Goal: Transaction & Acquisition: Purchase product/service

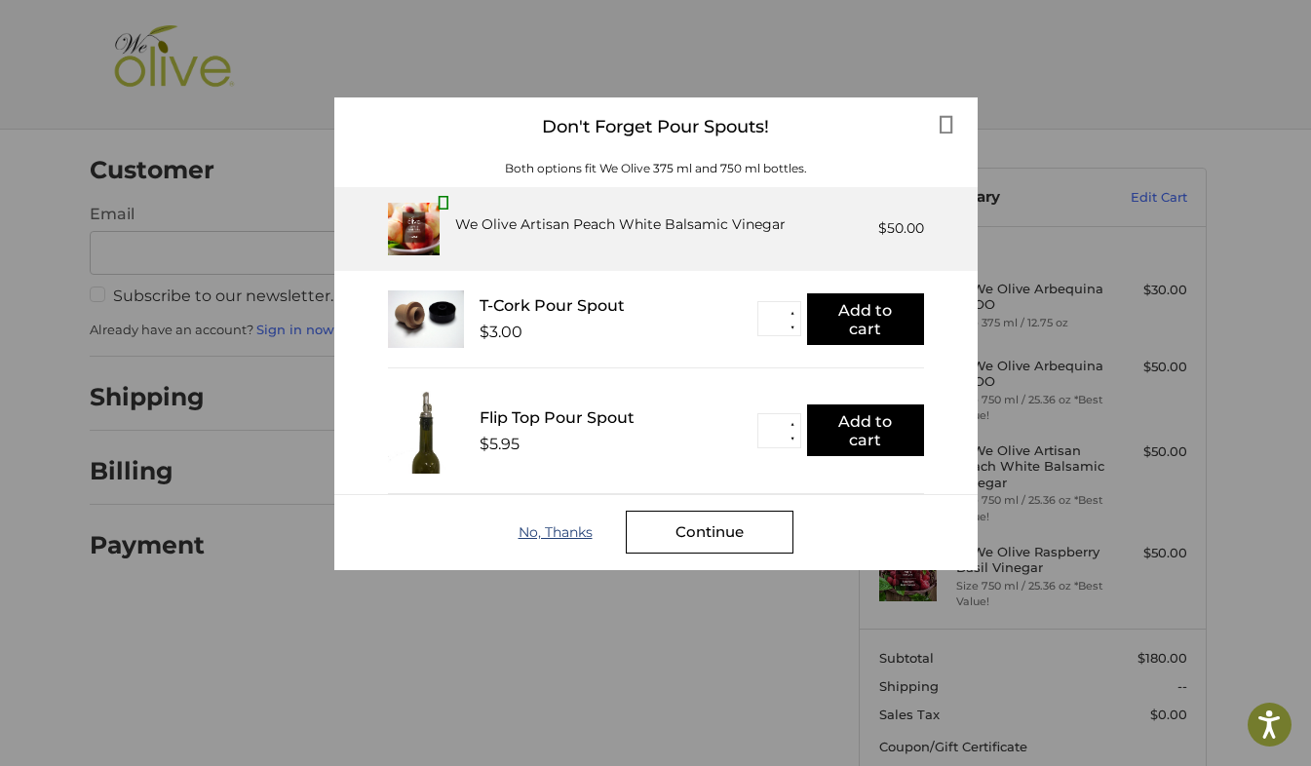
click at [566, 531] on div "No, Thanks" at bounding box center [572, 532] width 107 height 16
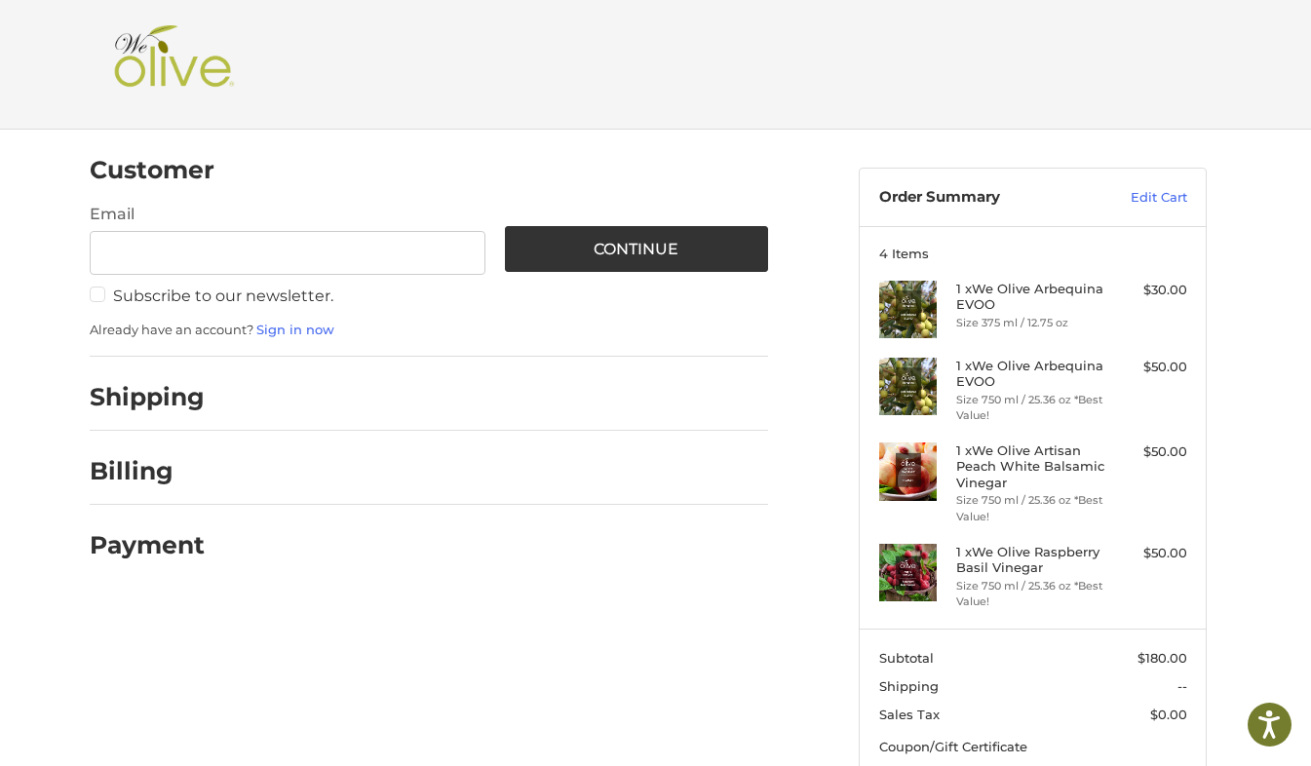
click at [1007, 305] on h4 "1 x We Olive Arbequina EVOO" at bounding box center [1030, 297] width 149 height 32
click at [1162, 200] on link "Edit Cart" at bounding box center [1138, 197] width 98 height 19
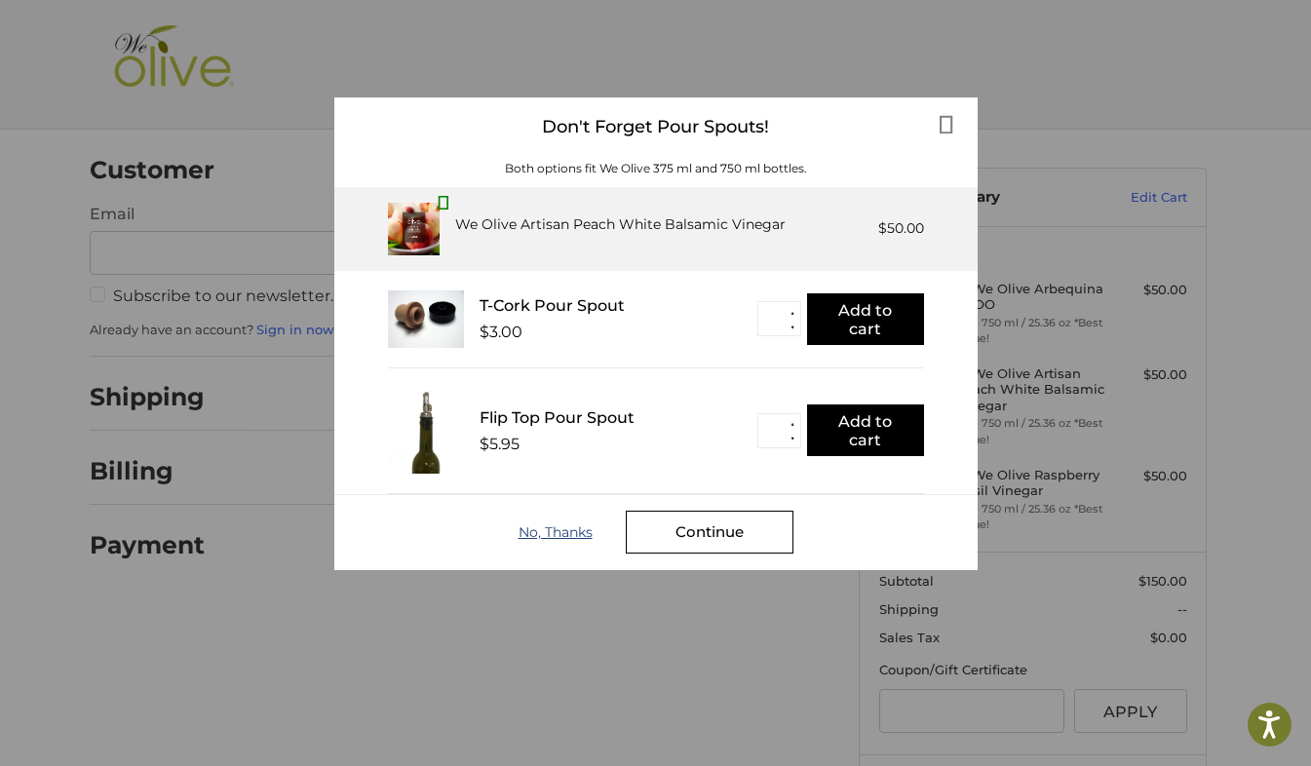
click at [568, 532] on div "No, Thanks" at bounding box center [572, 532] width 107 height 16
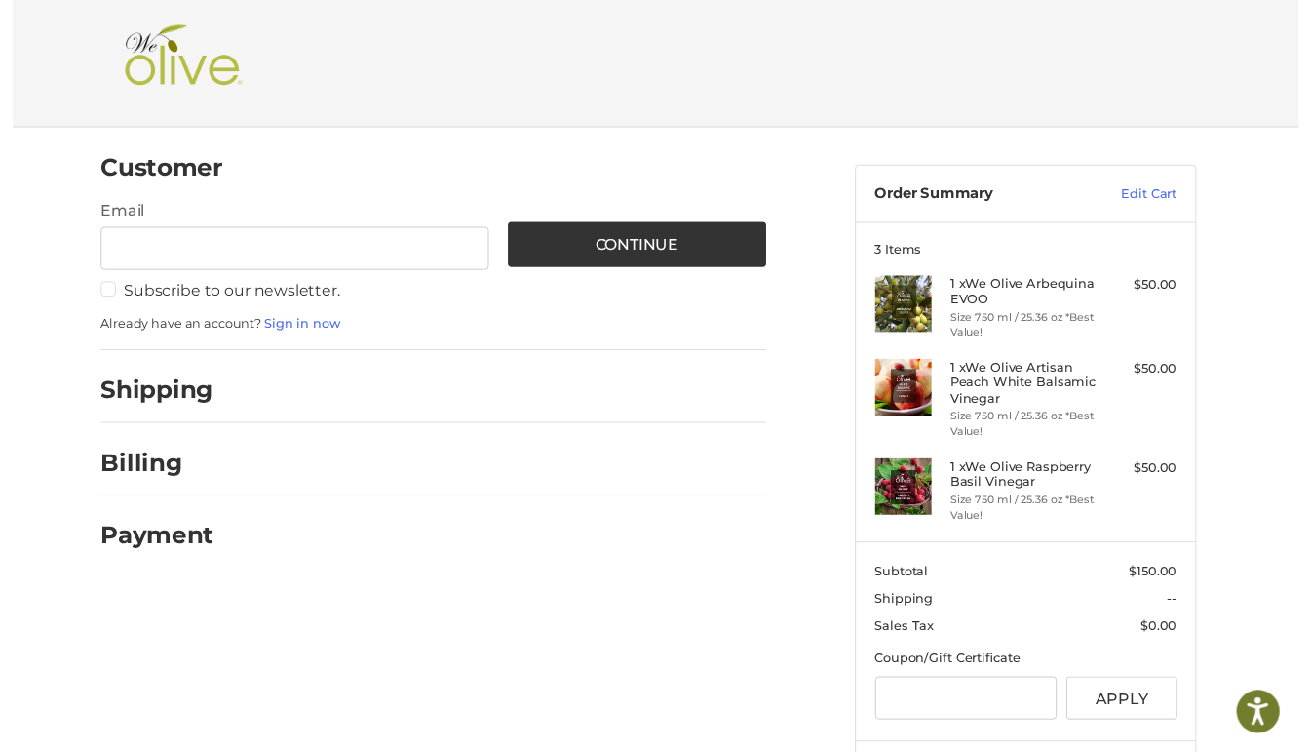
scroll to position [101, 0]
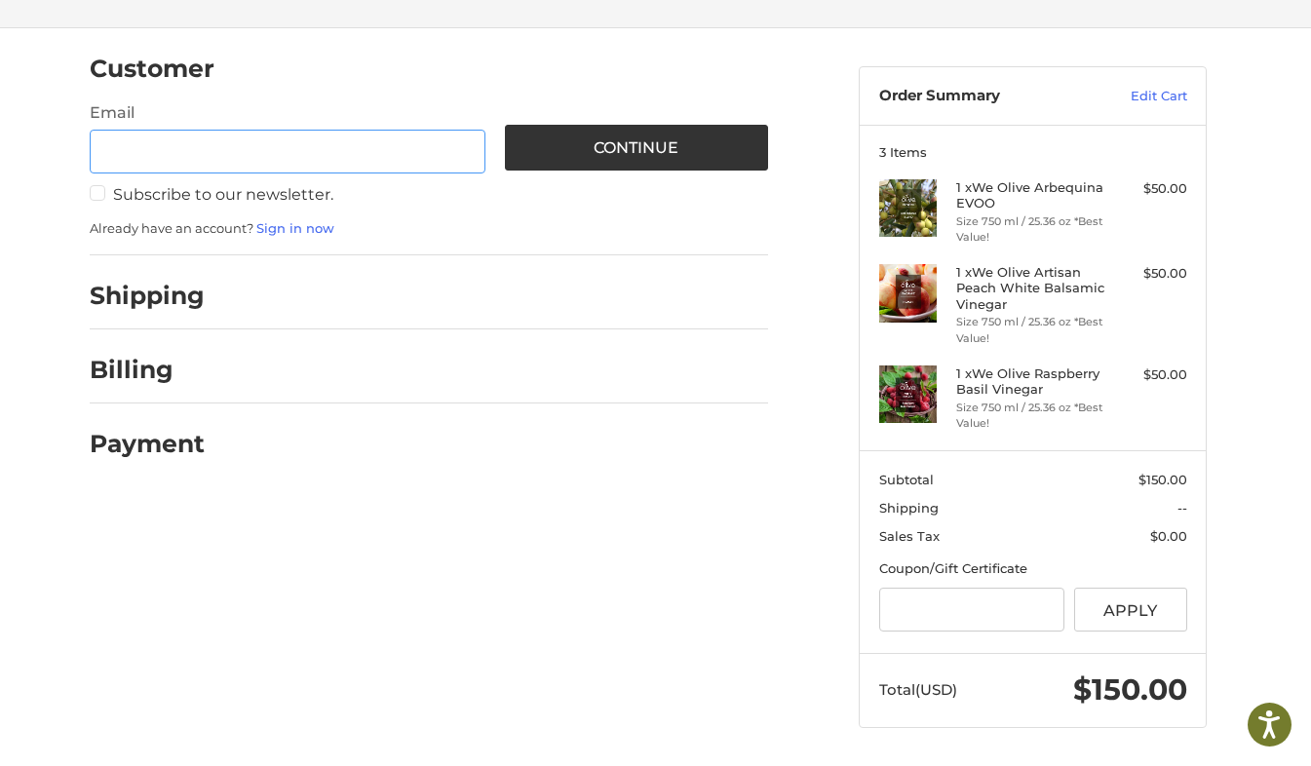
click at [357, 153] on input "Email" at bounding box center [288, 152] width 396 height 44
type input "**********"
click at [97, 192] on label "Subscribe to our newsletter." at bounding box center [288, 194] width 396 height 19
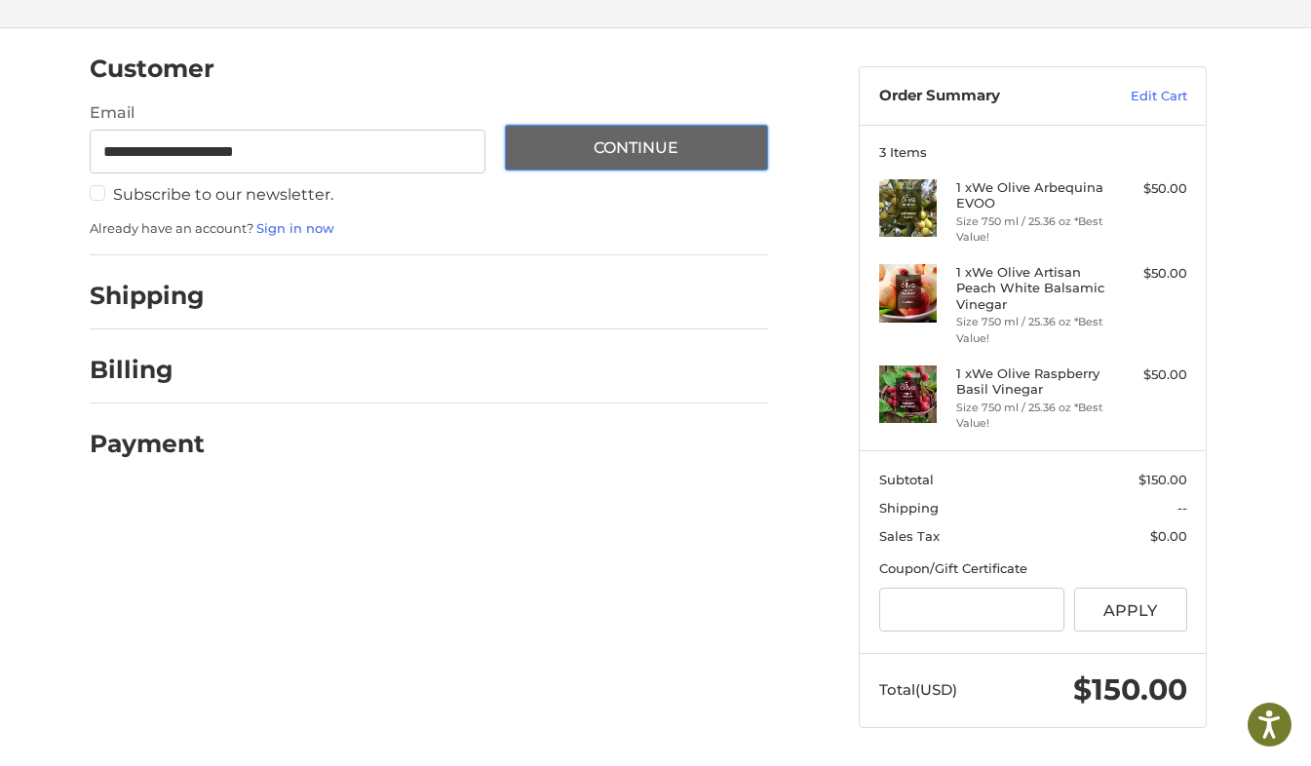
click at [576, 154] on button "Continue" at bounding box center [637, 148] width 264 height 46
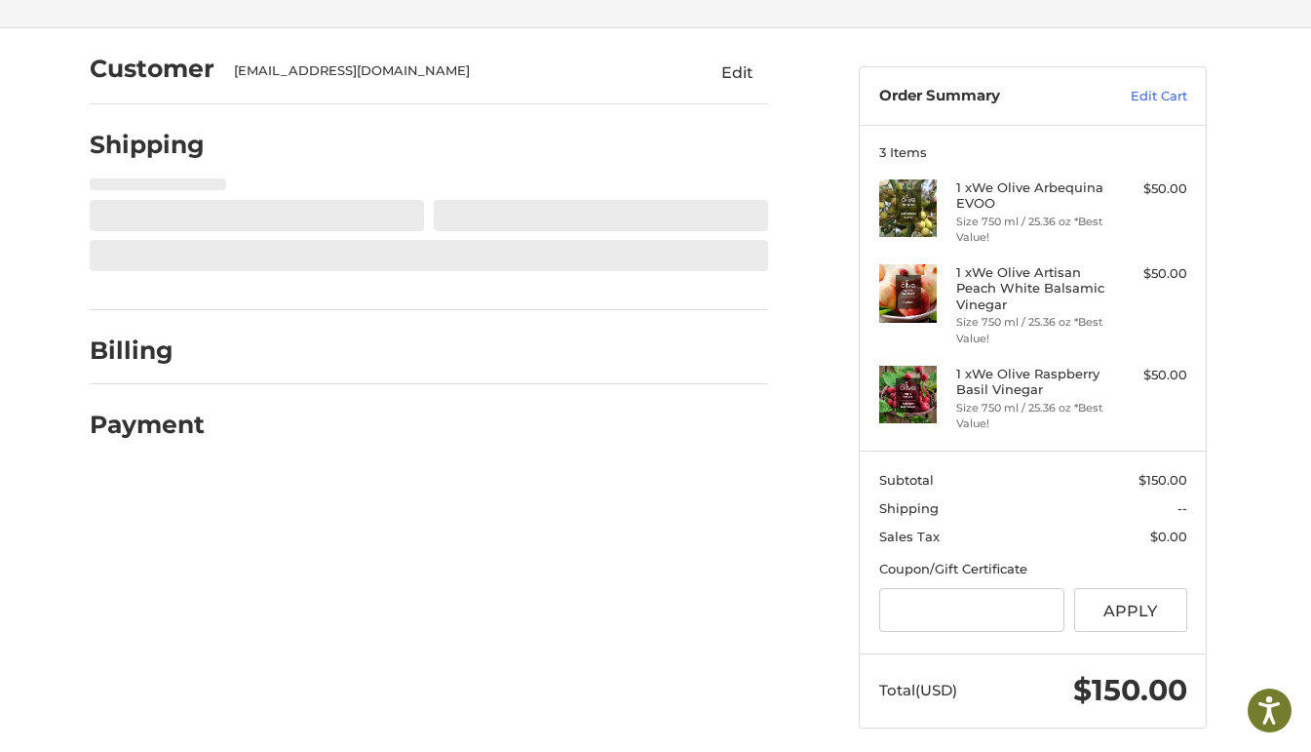
select select "**"
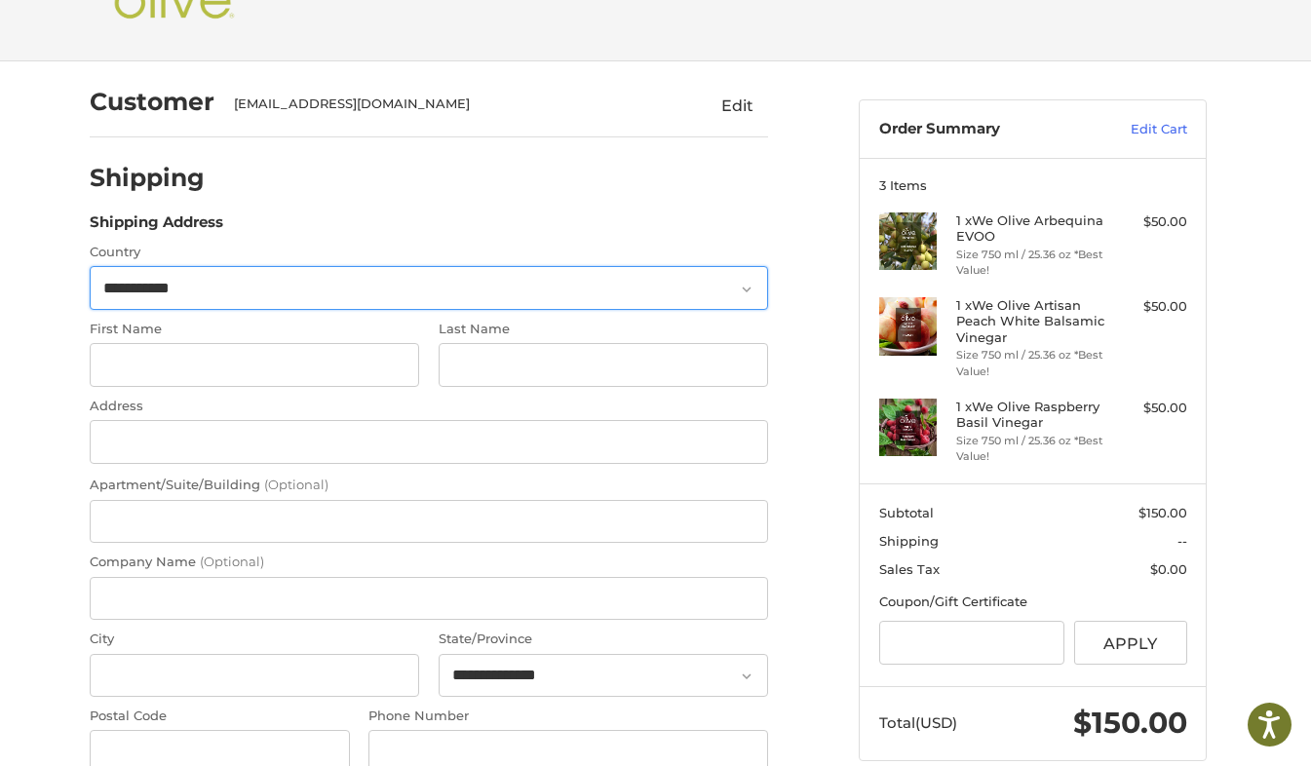
scroll to position [53, 0]
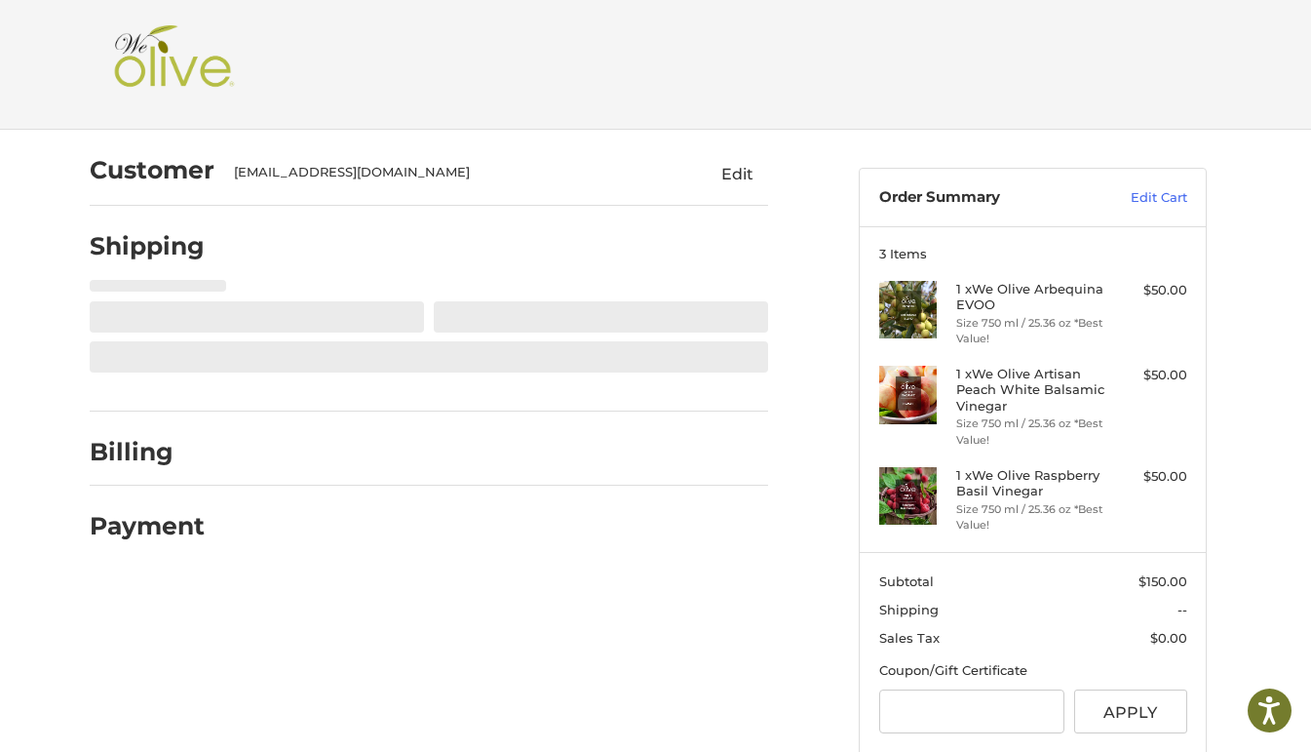
select select "**"
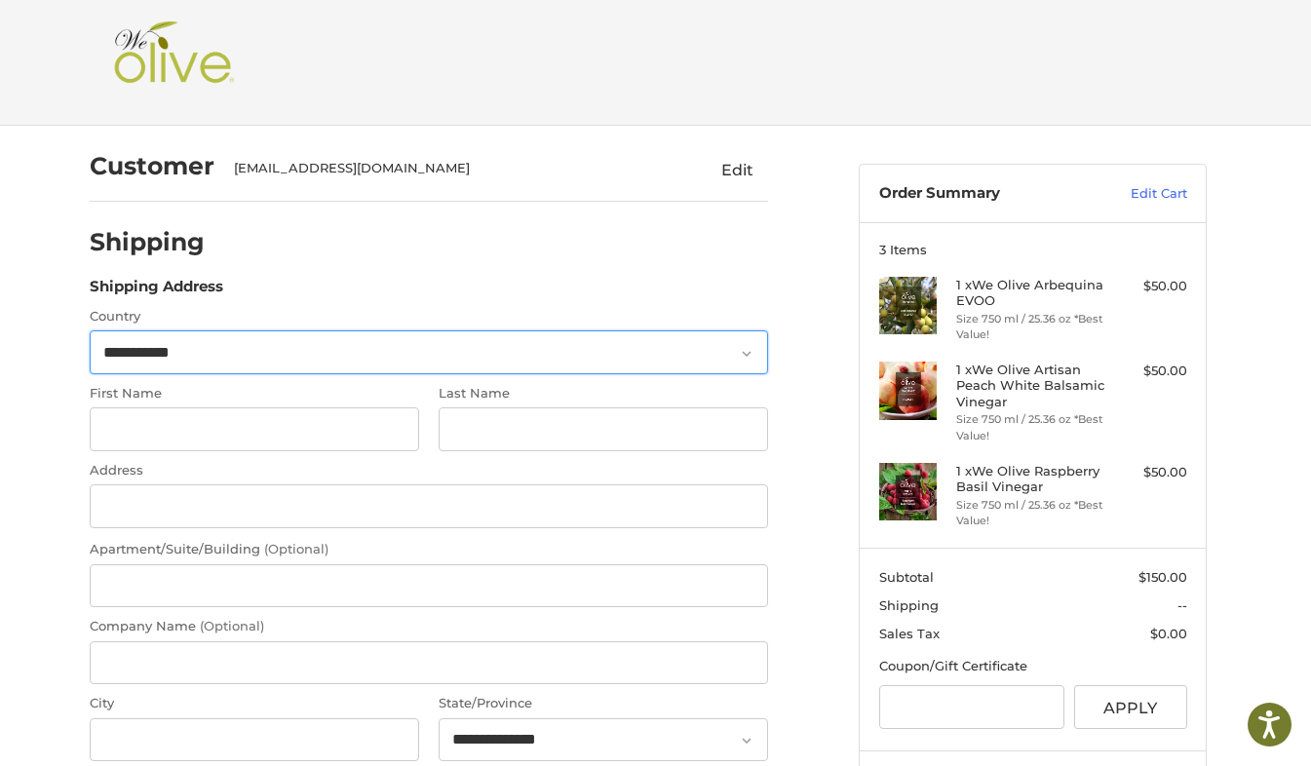
scroll to position [53, 0]
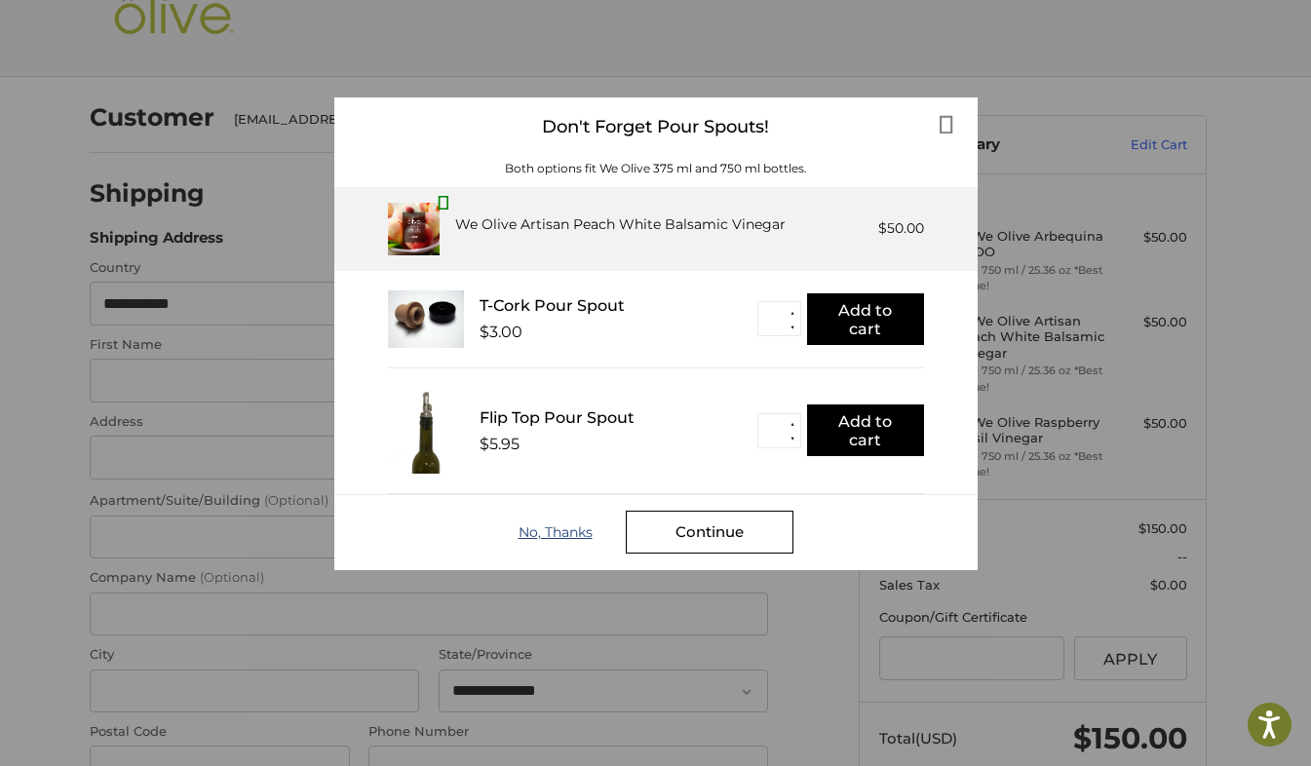
click at [541, 534] on div "No, Thanks" at bounding box center [572, 532] width 107 height 16
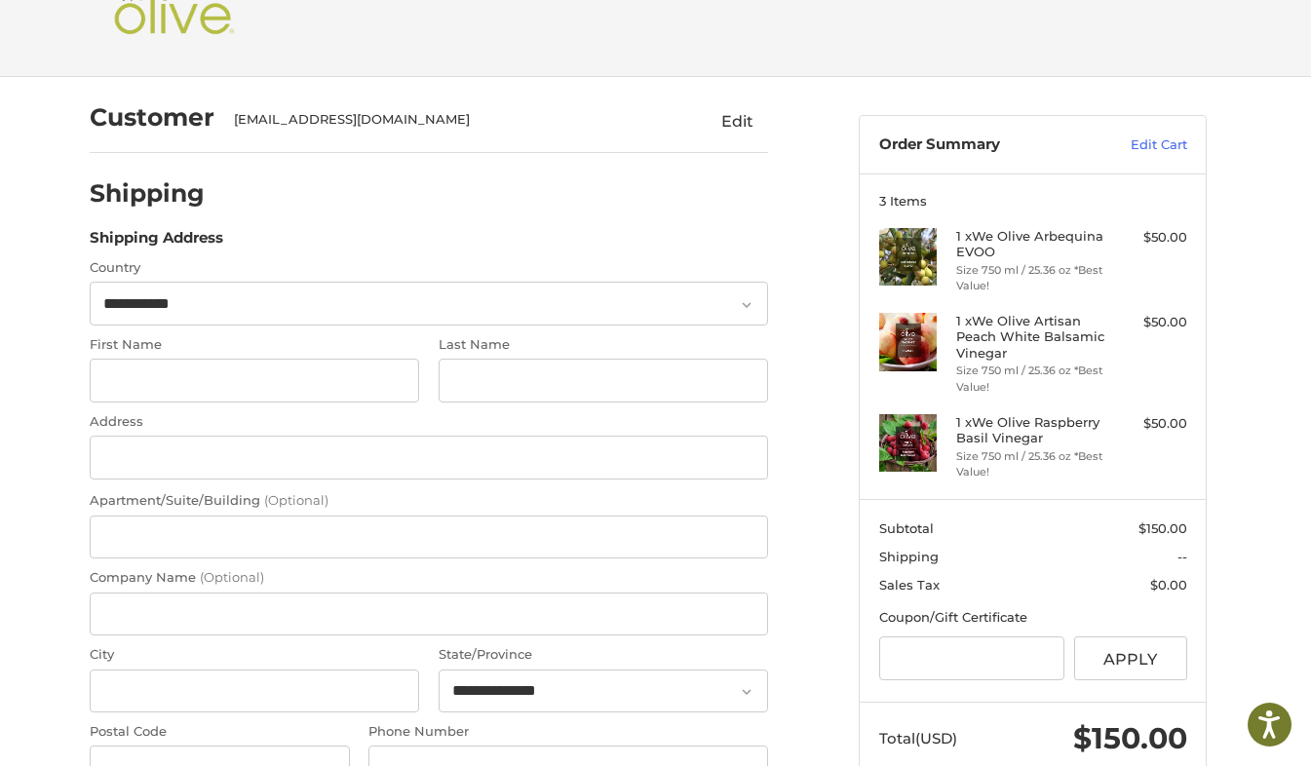
click at [743, 125] on button "Edit" at bounding box center [737, 120] width 62 height 31
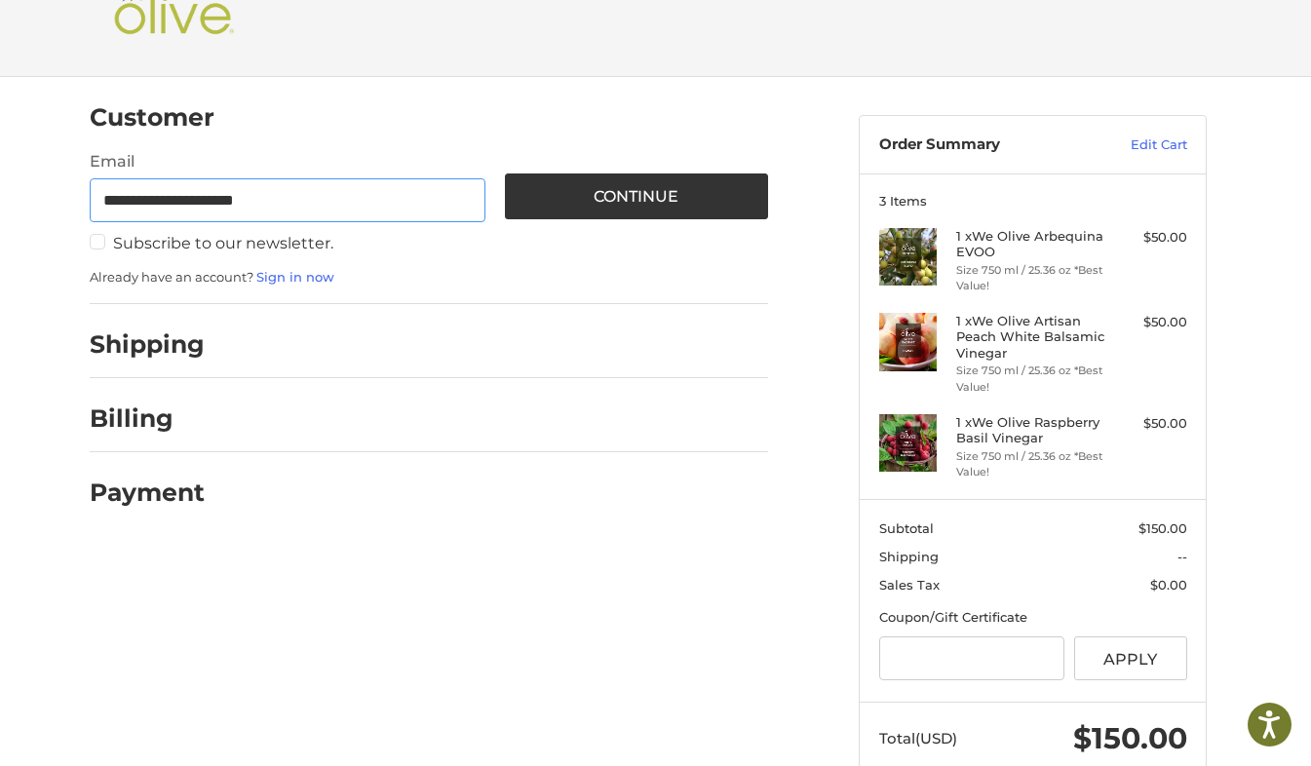
scroll to position [101, 0]
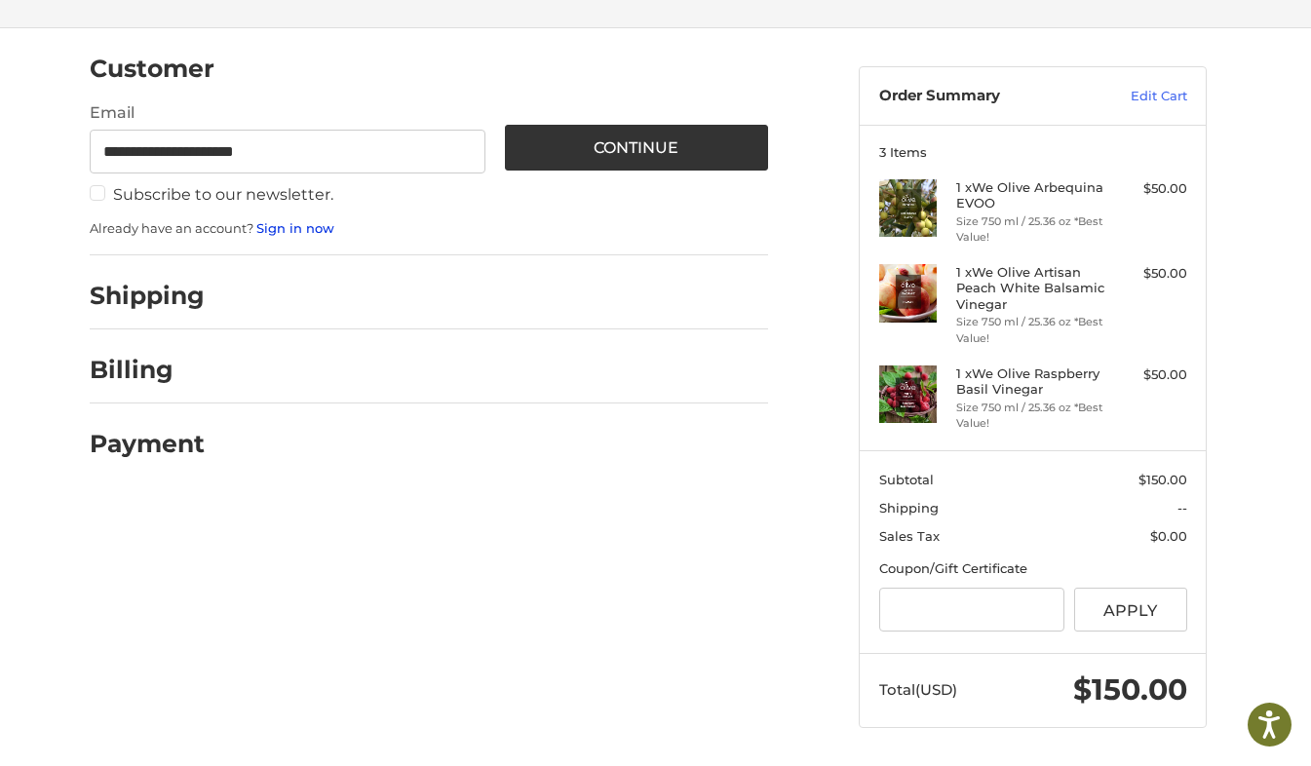
click at [295, 228] on link "Sign in now" at bounding box center [295, 228] width 78 height 16
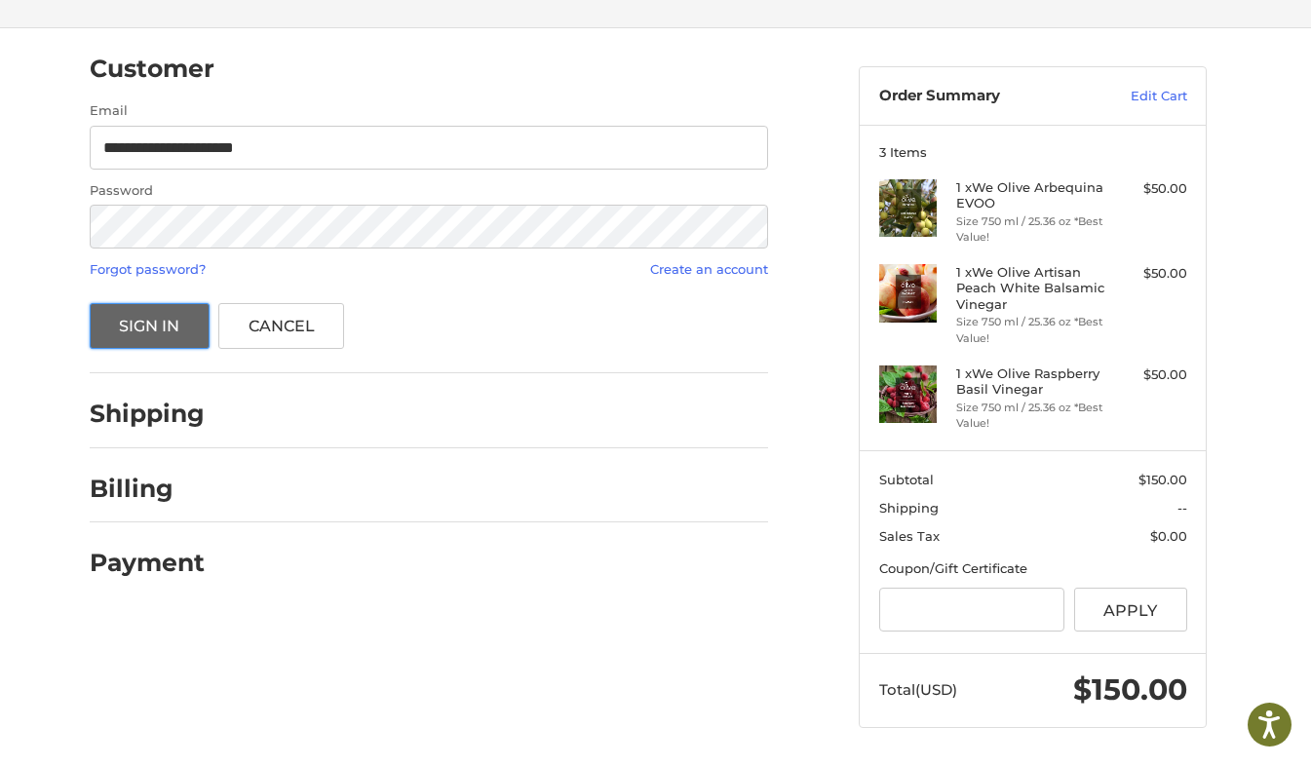
click at [163, 325] on button "Sign In" at bounding box center [150, 326] width 120 height 46
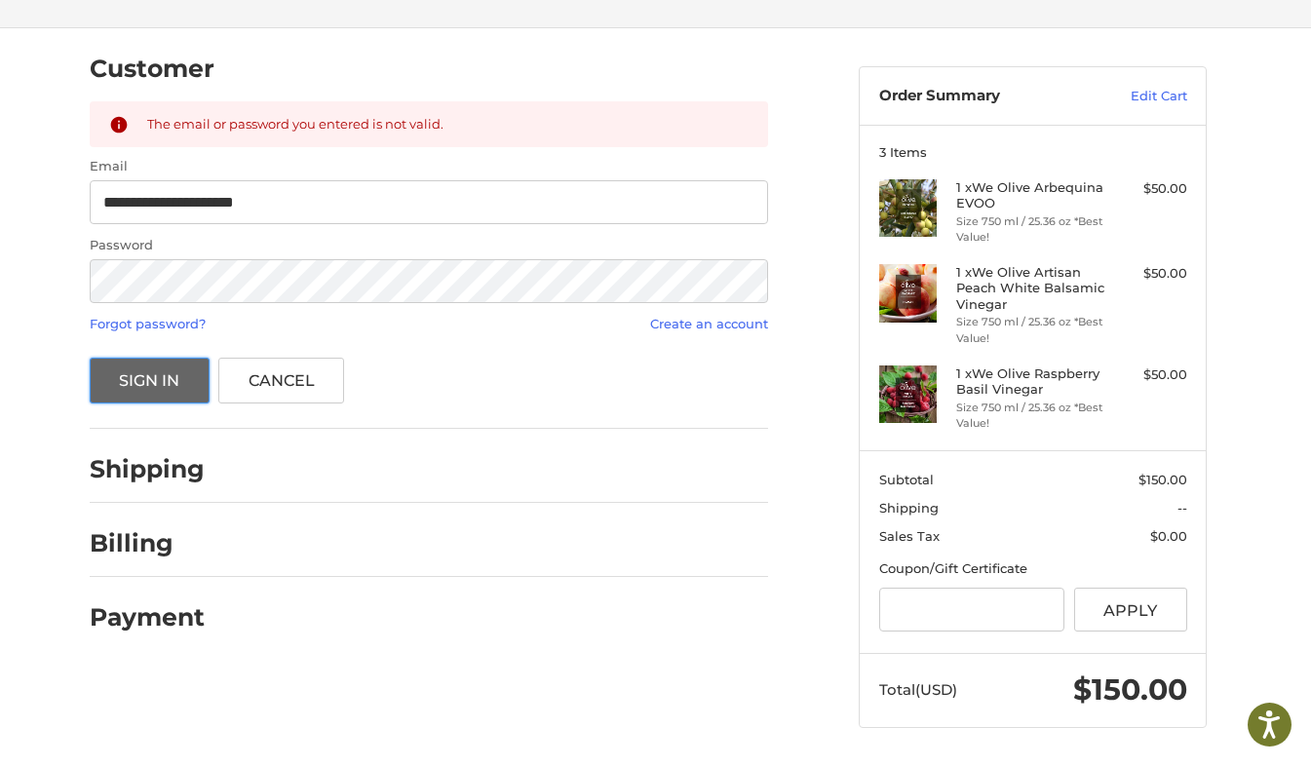
click at [136, 376] on button "Sign In" at bounding box center [150, 381] width 120 height 46
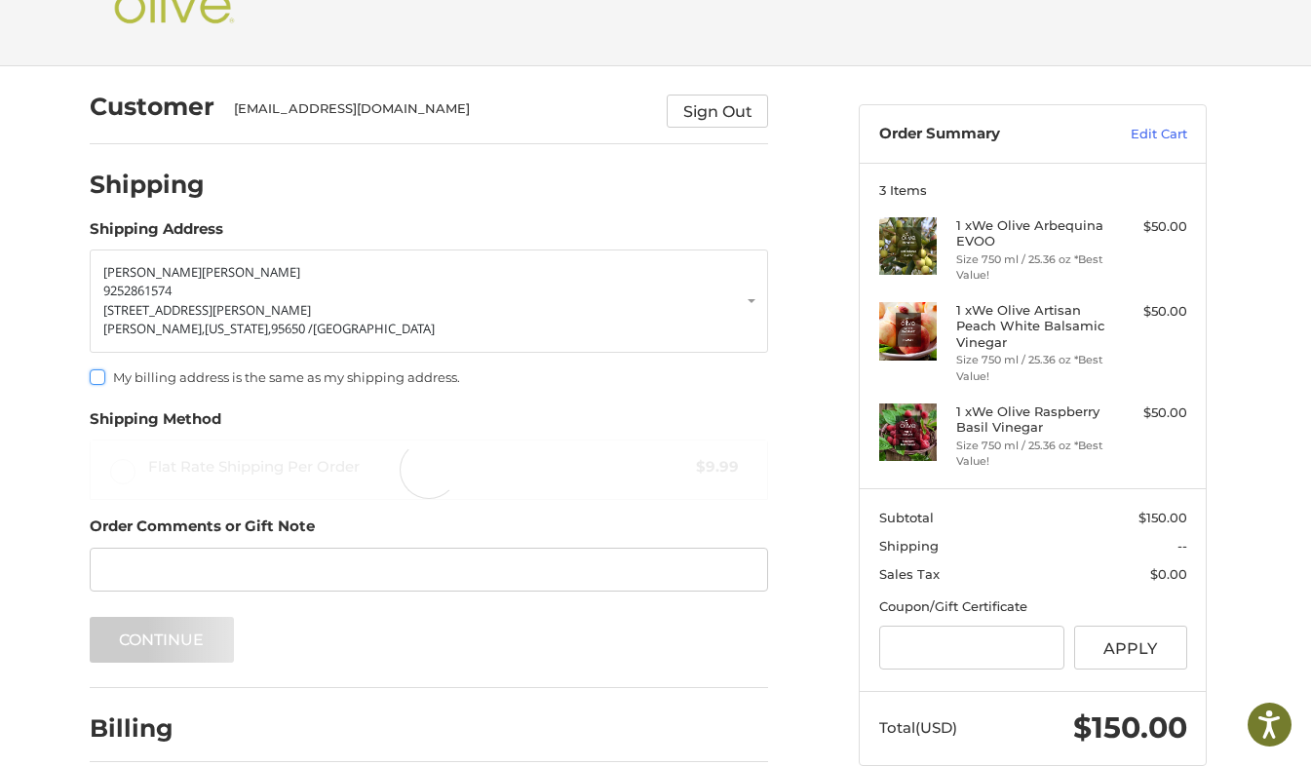
scroll to position [55, 0]
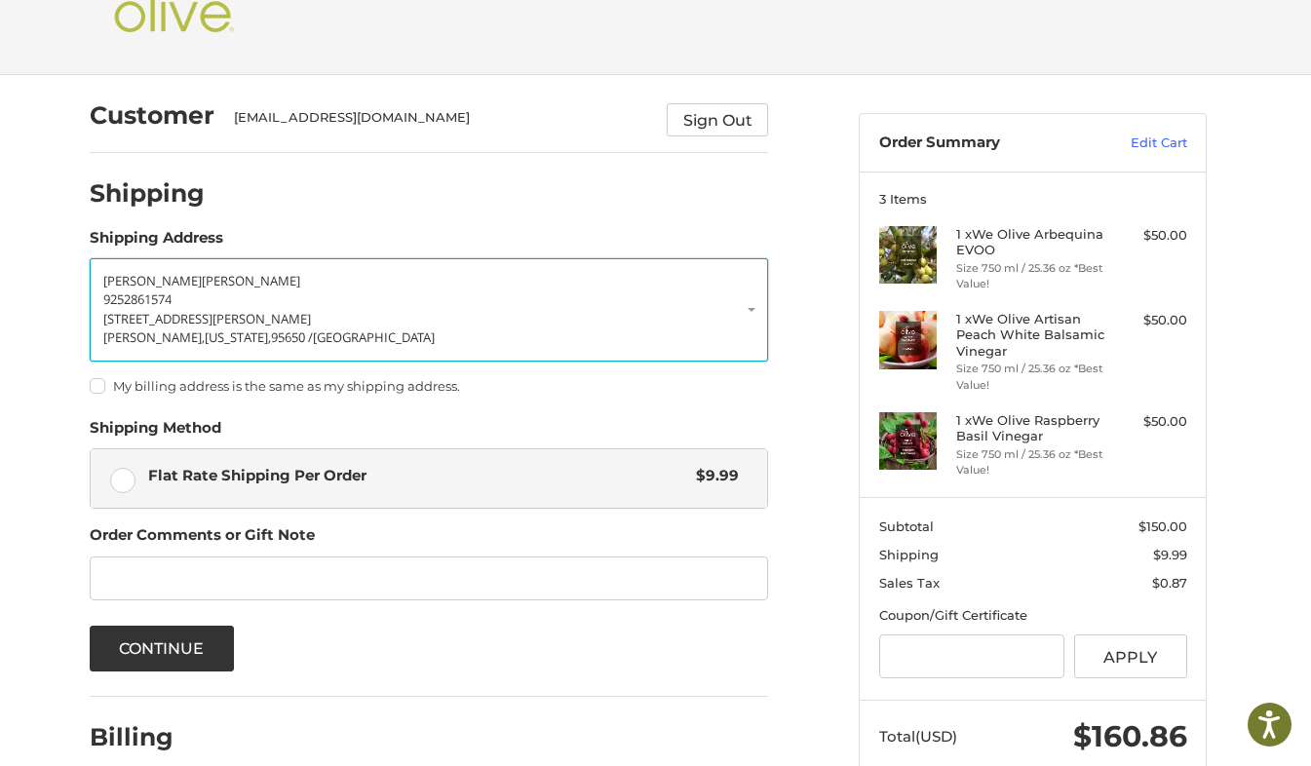
click at [176, 286] on p "TIM AYLES" at bounding box center [428, 281] width 651 height 19
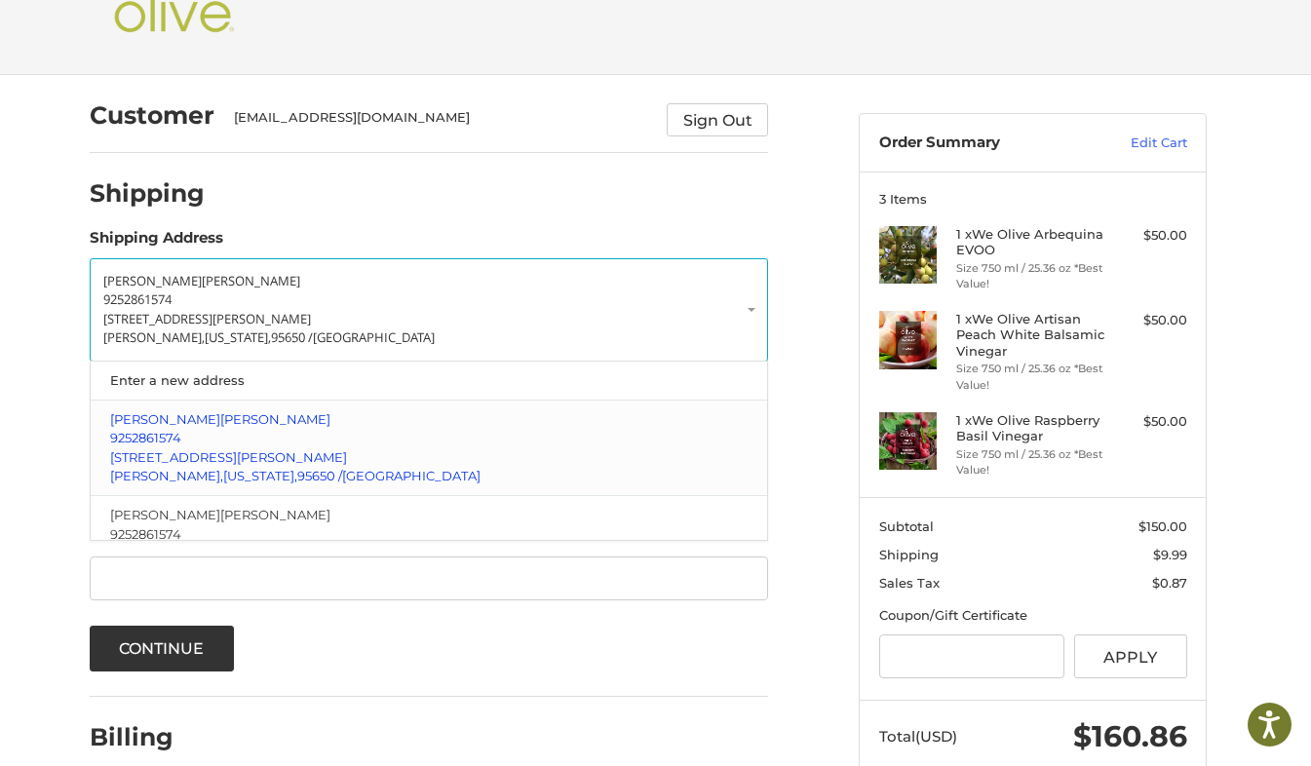
click at [181, 446] on p "9252861574" at bounding box center [429, 438] width 639 height 19
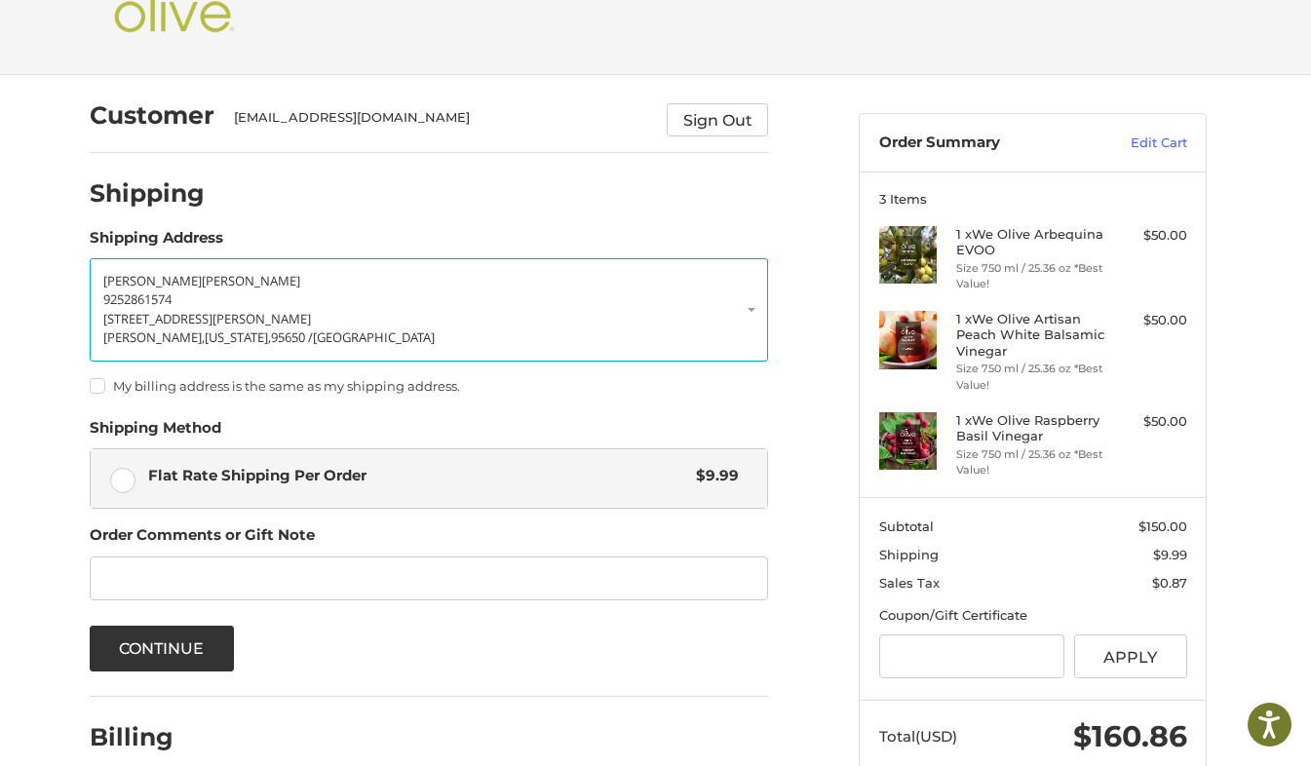
click at [100, 388] on label "My billing address is the same as my shipping address." at bounding box center [429, 386] width 679 height 16
click at [194, 658] on button "Continue" at bounding box center [162, 649] width 144 height 46
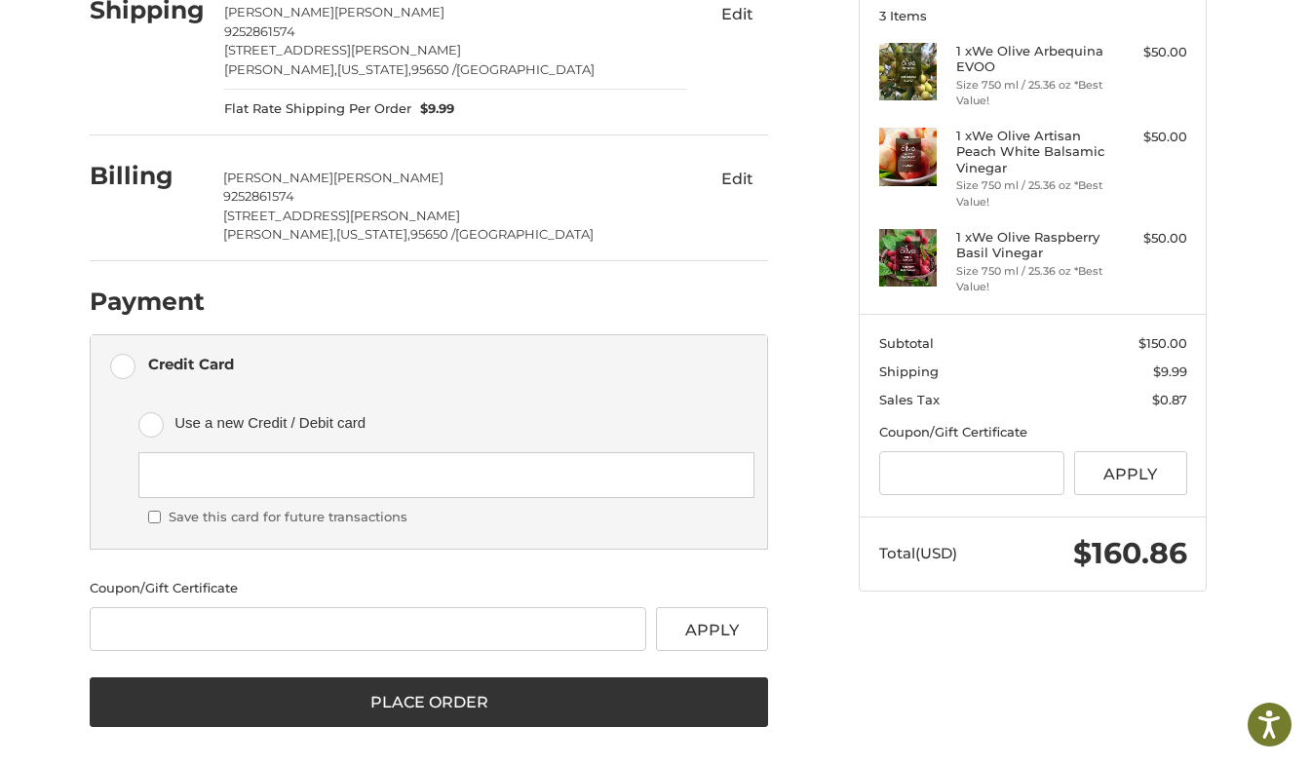
scroll to position [243, 0]
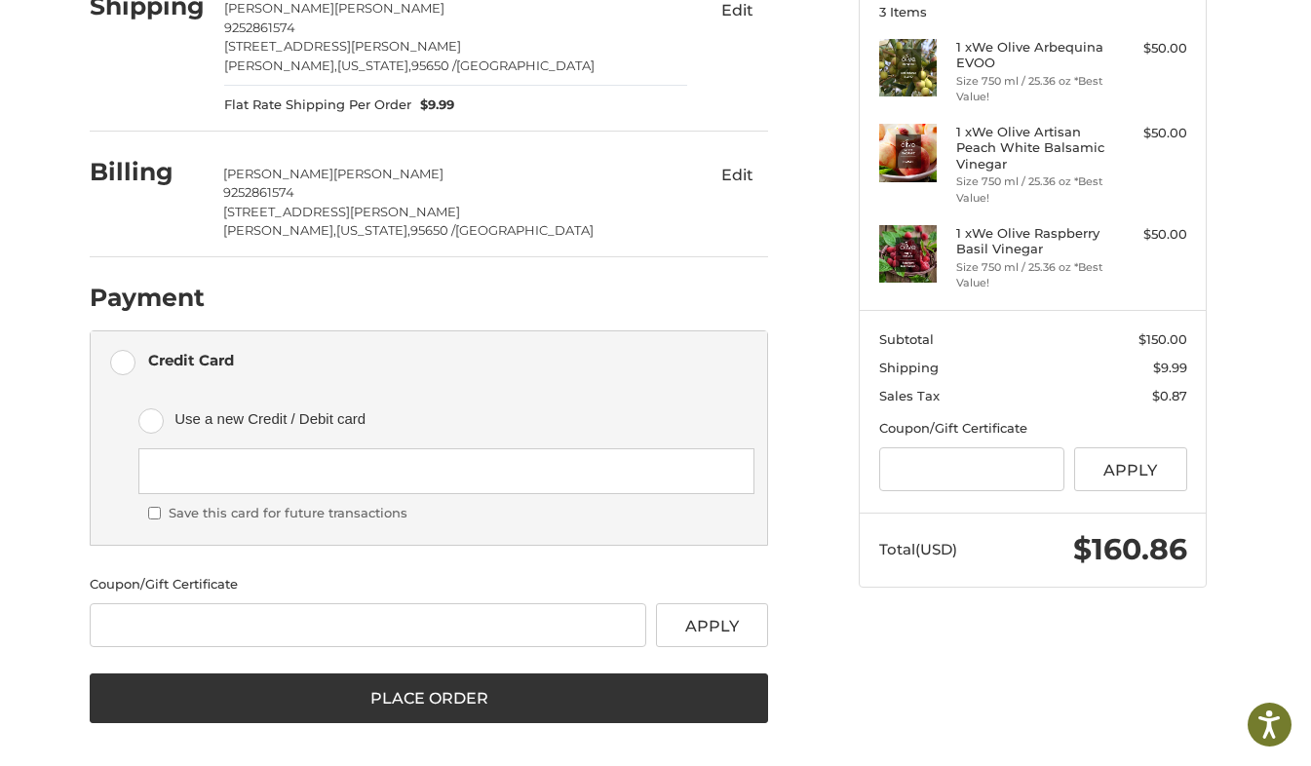
click at [117, 358] on label "Credit Card" at bounding box center [429, 360] width 677 height 58
click at [200, 481] on div at bounding box center [446, 471] width 616 height 46
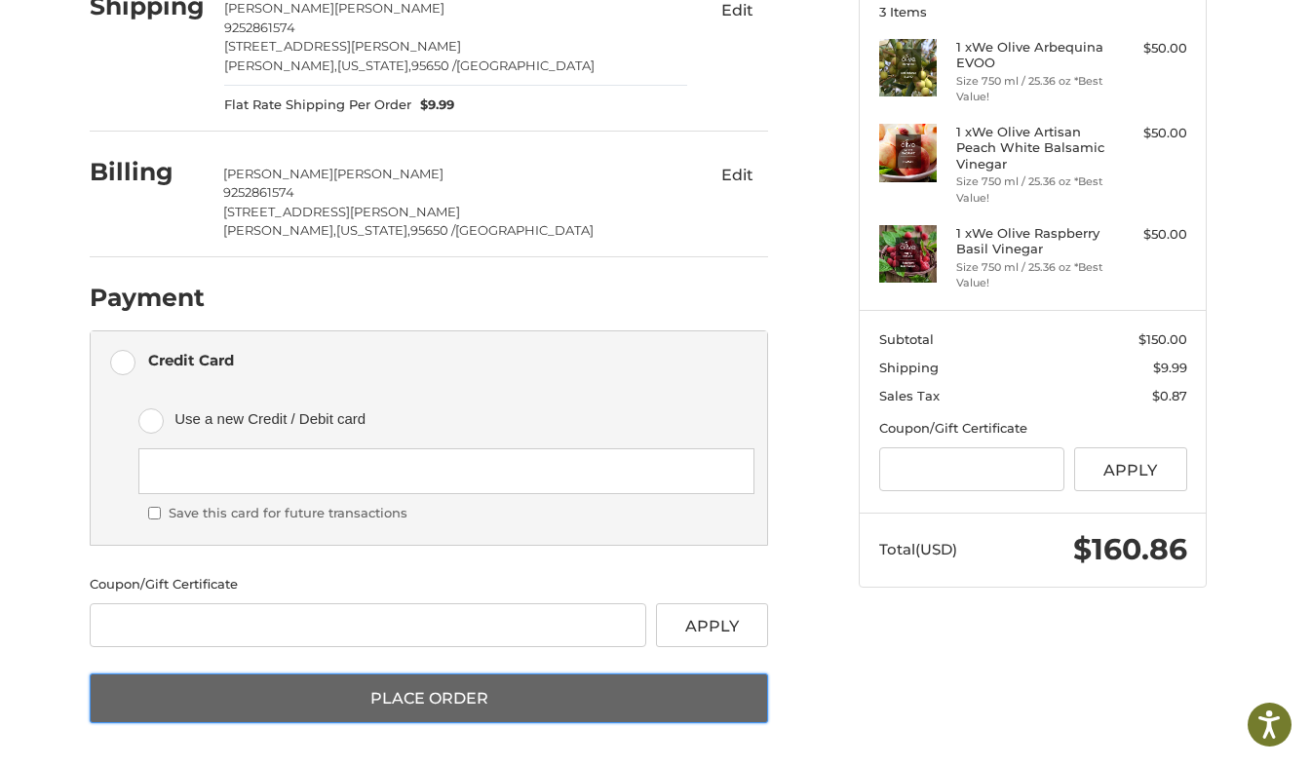
click at [473, 705] on button "Place Order" at bounding box center [429, 699] width 679 height 51
